Goal: Find contact information: Obtain details needed to contact an individual or organization

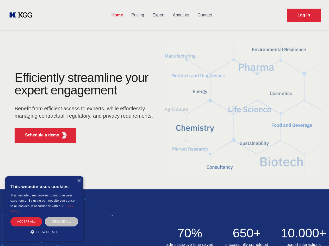
click at [165, 123] on div "Efficiently streamline your expert engagement Benefit from efficient access to …" at bounding box center [85, 108] width 159 height 75
click at [39, 135] on p "Schedule a demo" at bounding box center [42, 135] width 34 height 6
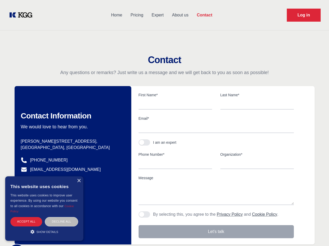
click at [79, 181] on div "× This website uses cookies This website uses cookies to improve user experienc…" at bounding box center [44, 208] width 78 height 64
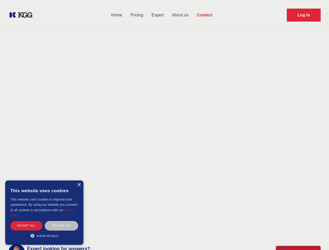
click at [26, 221] on div "Accept all" at bounding box center [26, 225] width 32 height 9
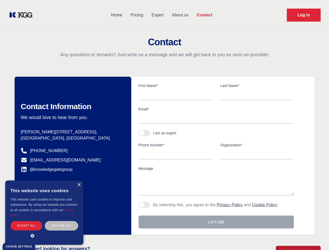
click at [62, 221] on div "Contact Information We would love to hear from you. Postal address [PERSON_NAME…" at bounding box center [73, 156] width 117 height 158
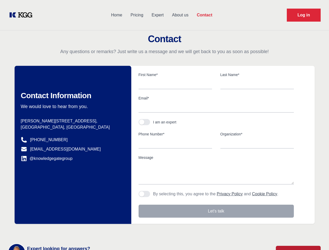
click at [44, 232] on main "Contact Any questions or remarks? Just write us a message and we will get back …" at bounding box center [164, 136] width 329 height 272
